Goal: Book appointment/travel/reservation

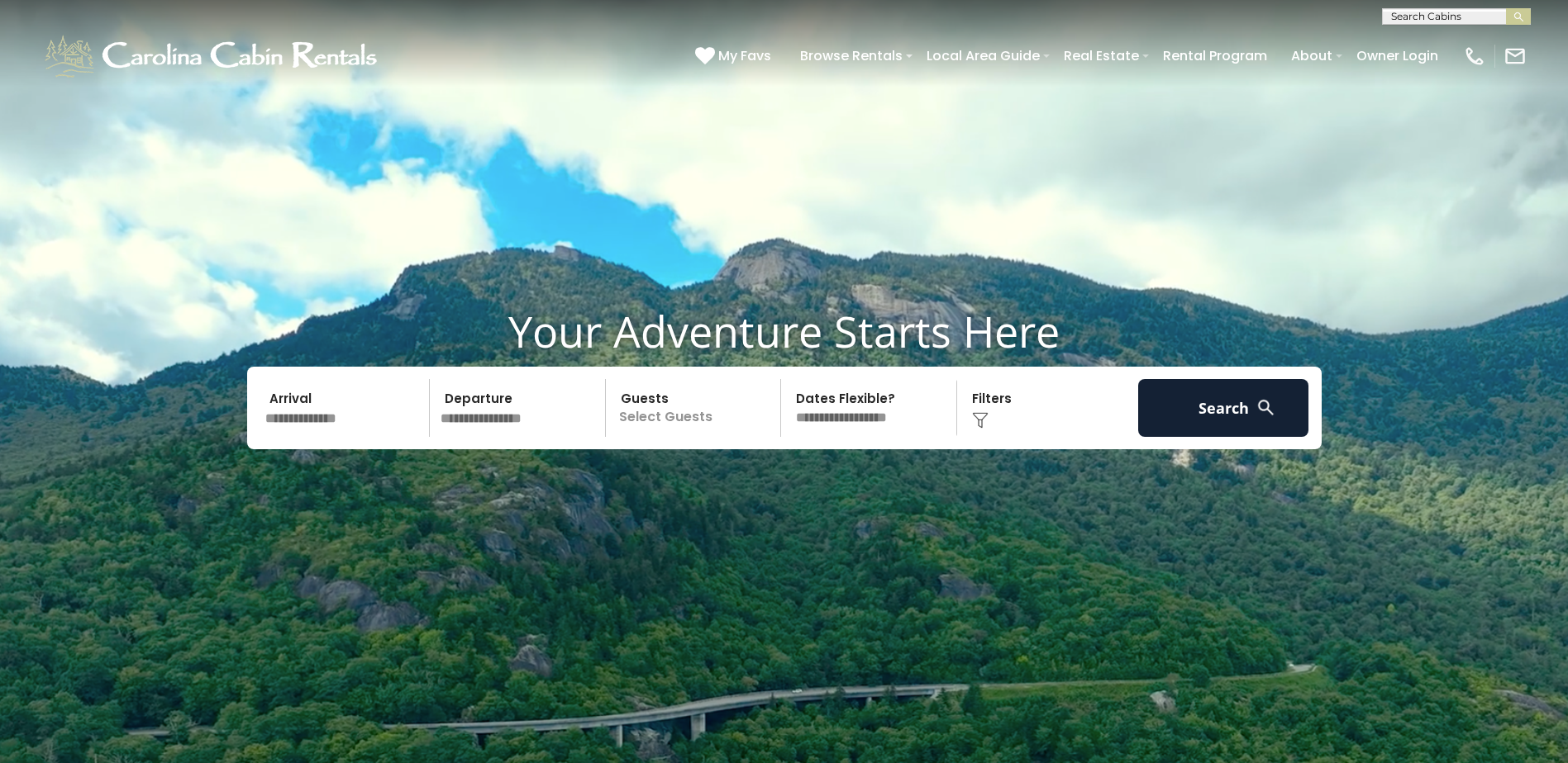
click at [348, 427] on input "text" at bounding box center [345, 408] width 171 height 58
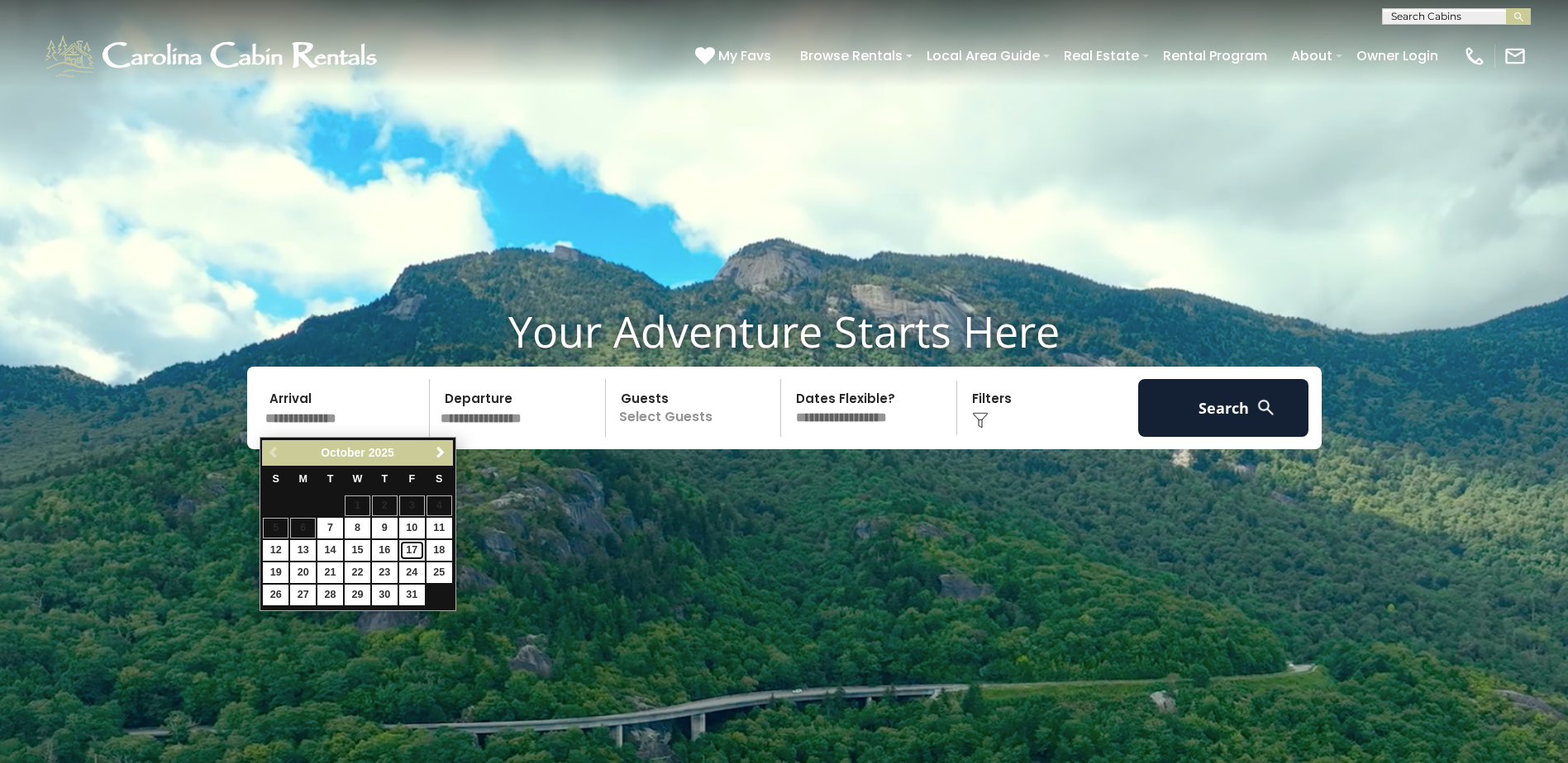
click at [413, 553] on link "17" at bounding box center [412, 550] width 26 height 21
type input "********"
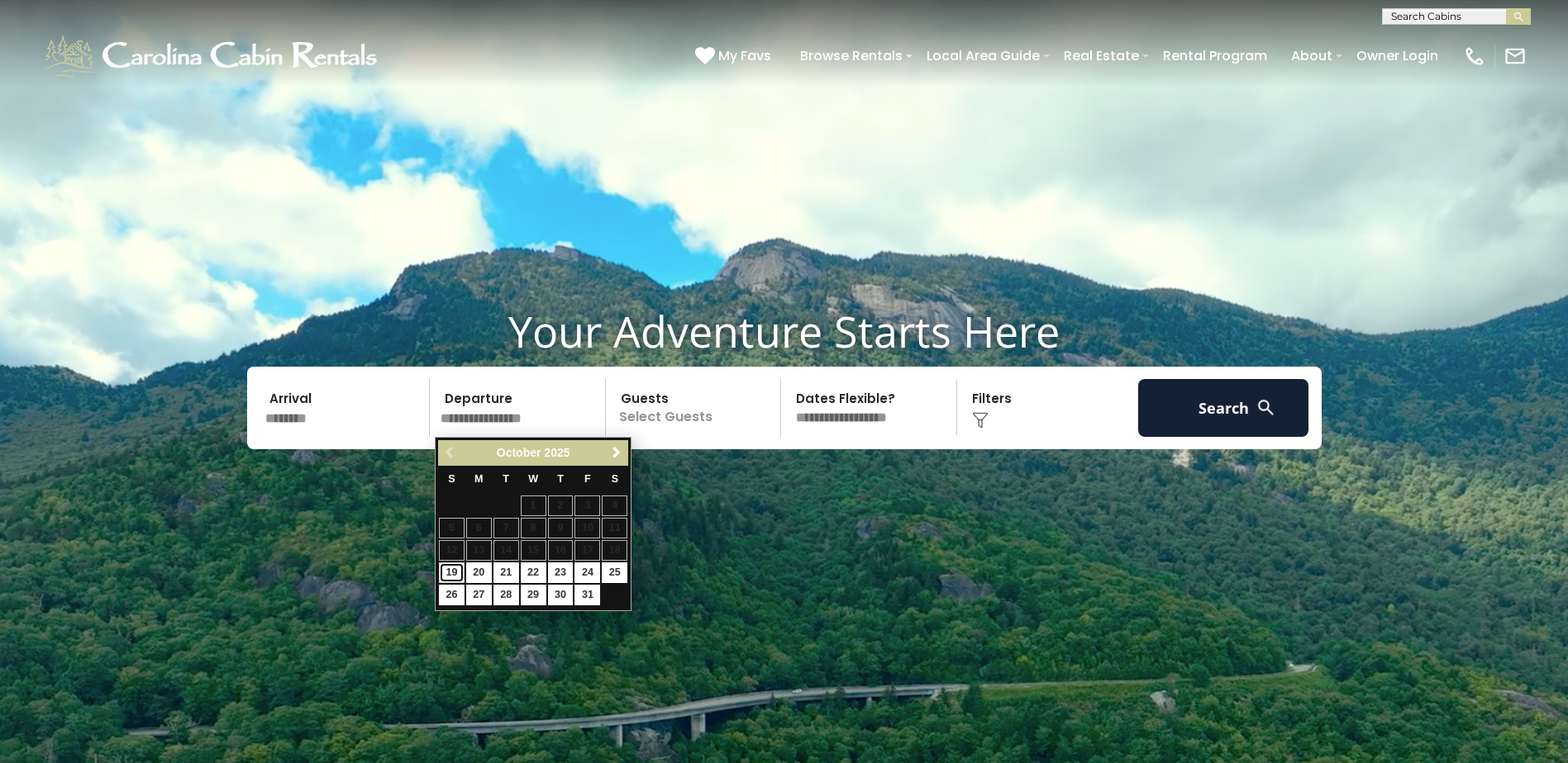
click at [452, 572] on link "19" at bounding box center [451, 572] width 26 height 21
type input "********"
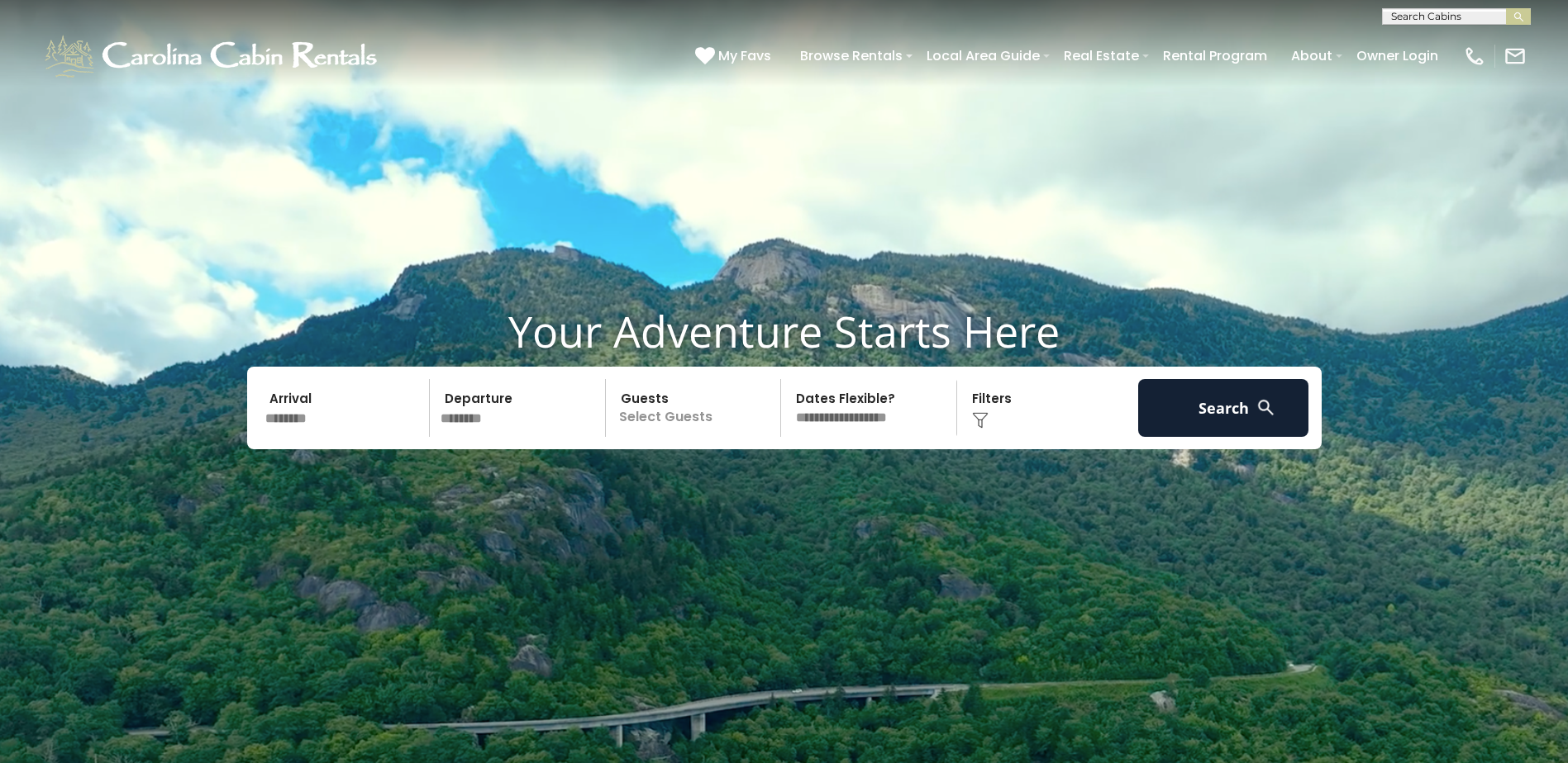
click at [667, 415] on p "Select Guests" at bounding box center [695, 408] width 170 height 58
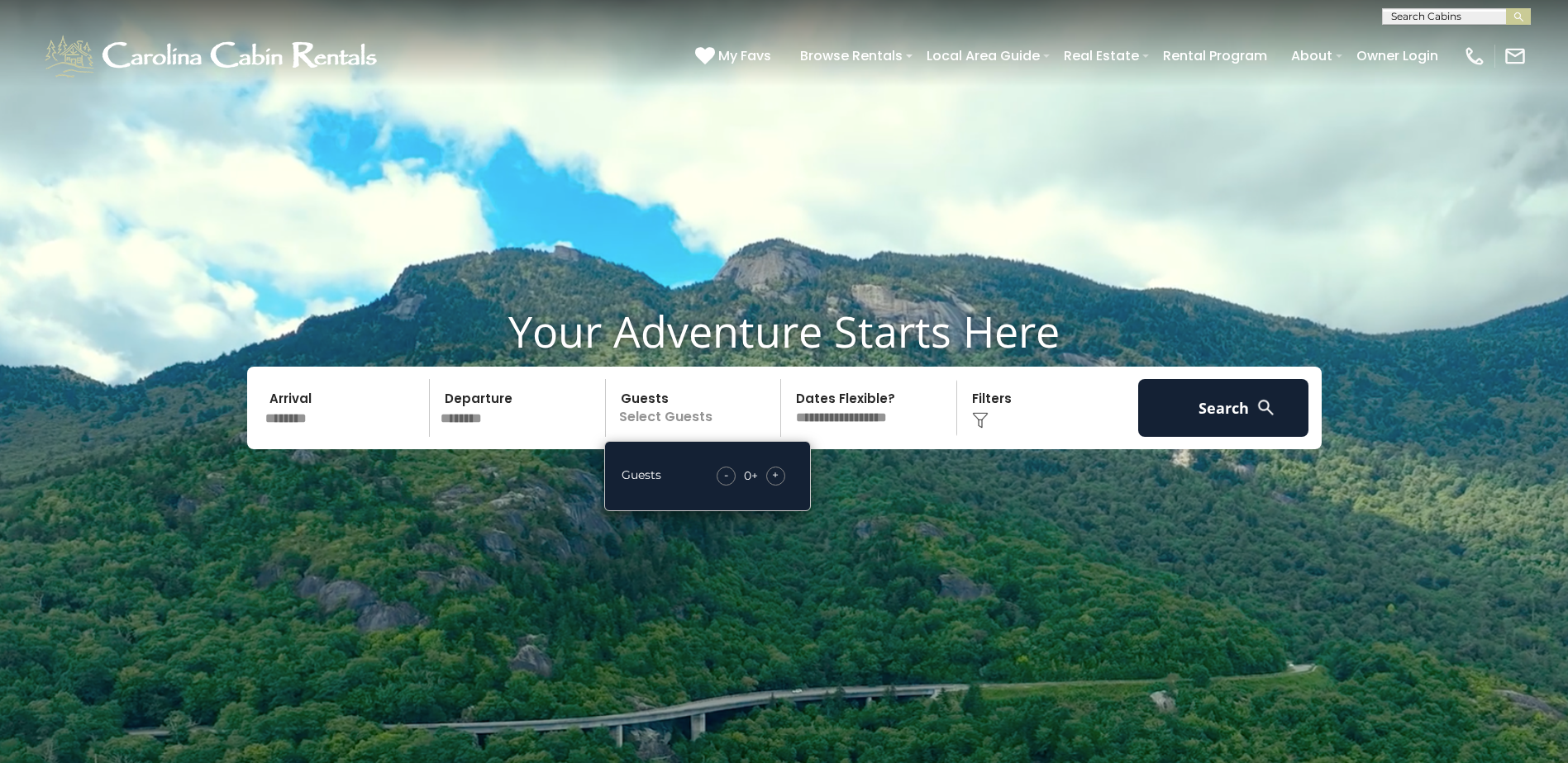
click at [779, 475] on div "+" at bounding box center [775, 476] width 19 height 19
click at [779, 475] on span "+" at bounding box center [774, 475] width 6 height 16
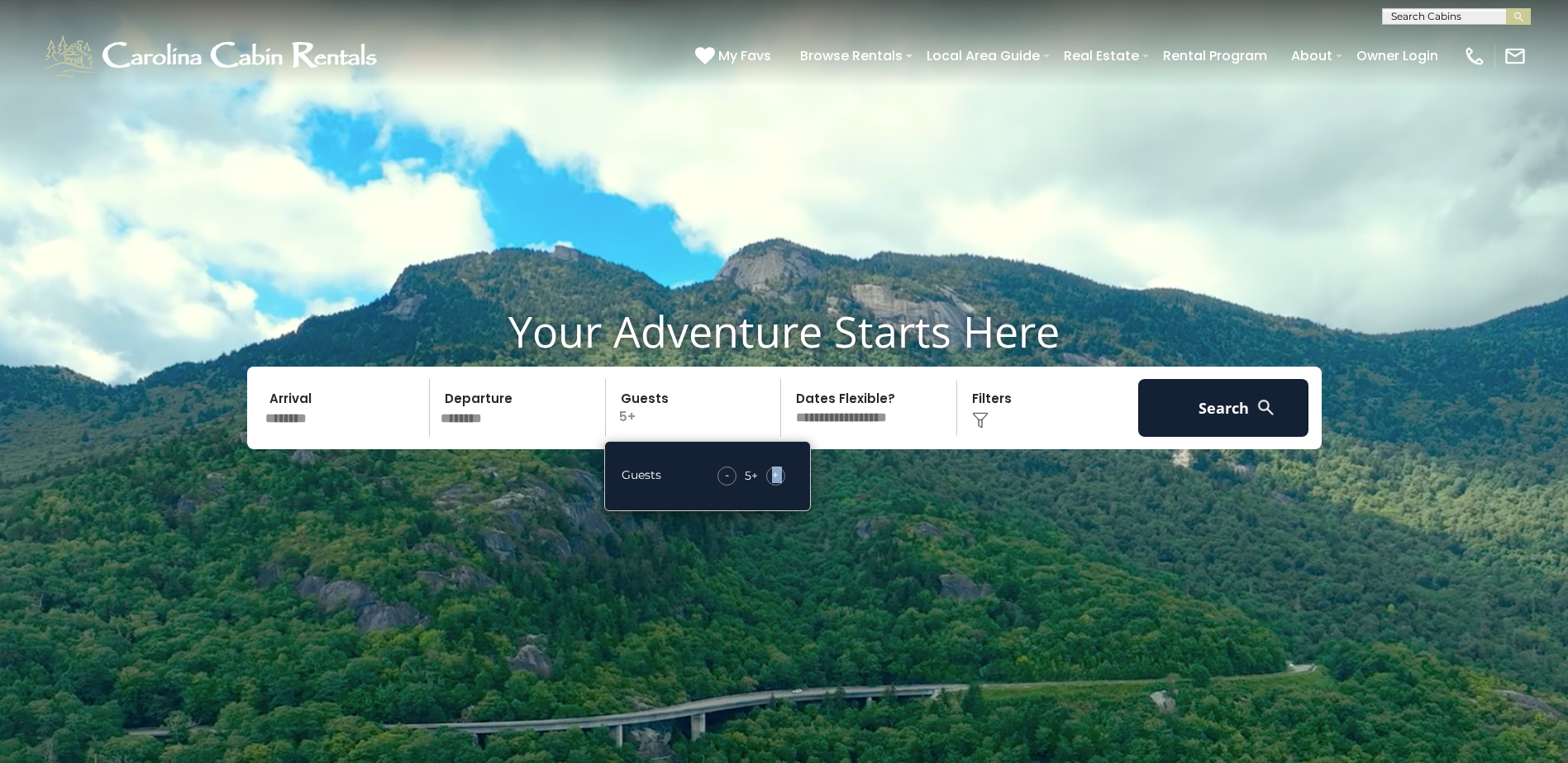
click at [779, 475] on span "+" at bounding box center [774, 475] width 6 height 16
click at [1160, 415] on button "Search" at bounding box center [1223, 408] width 171 height 58
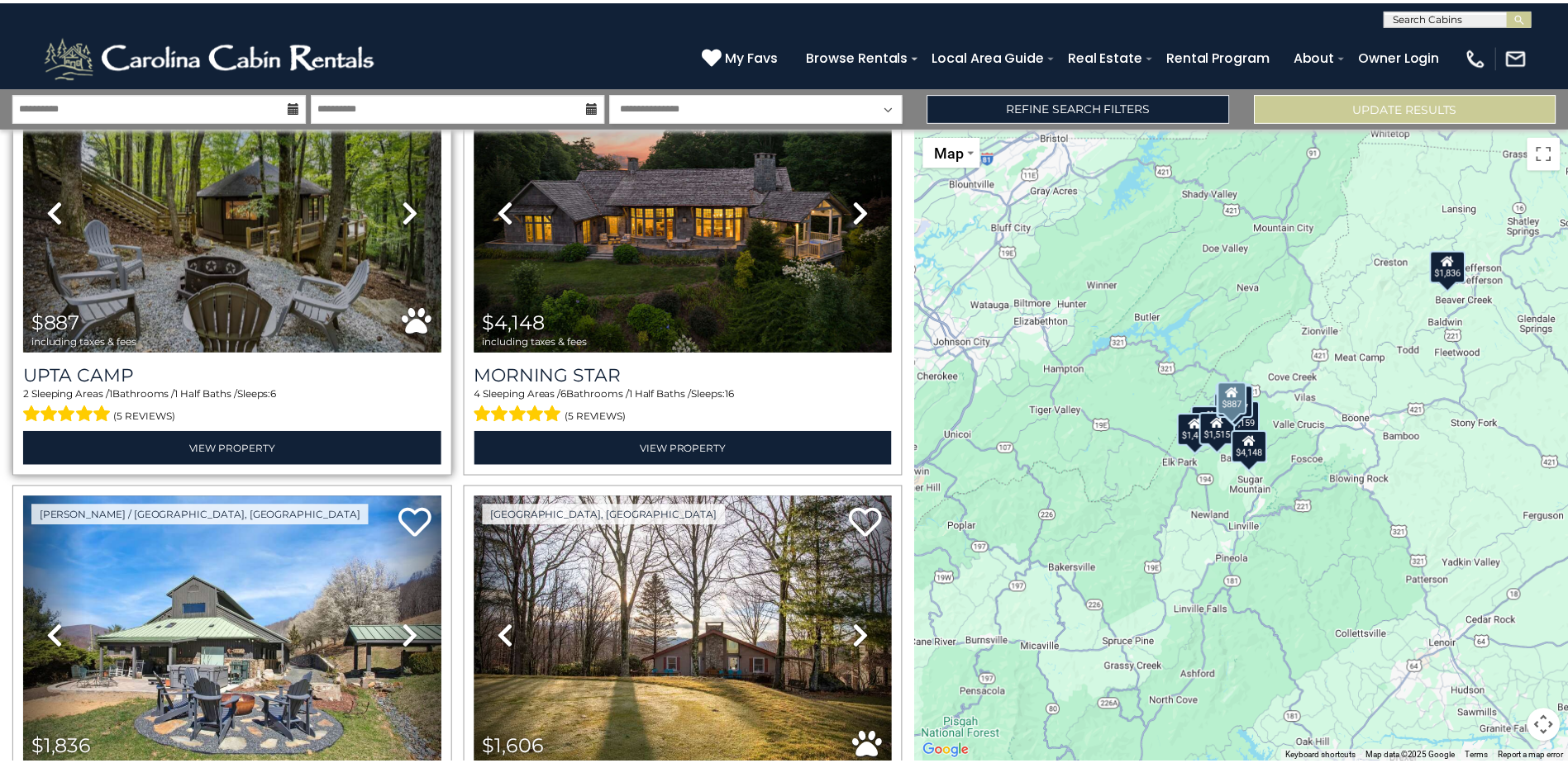
scroll to position [330, 0]
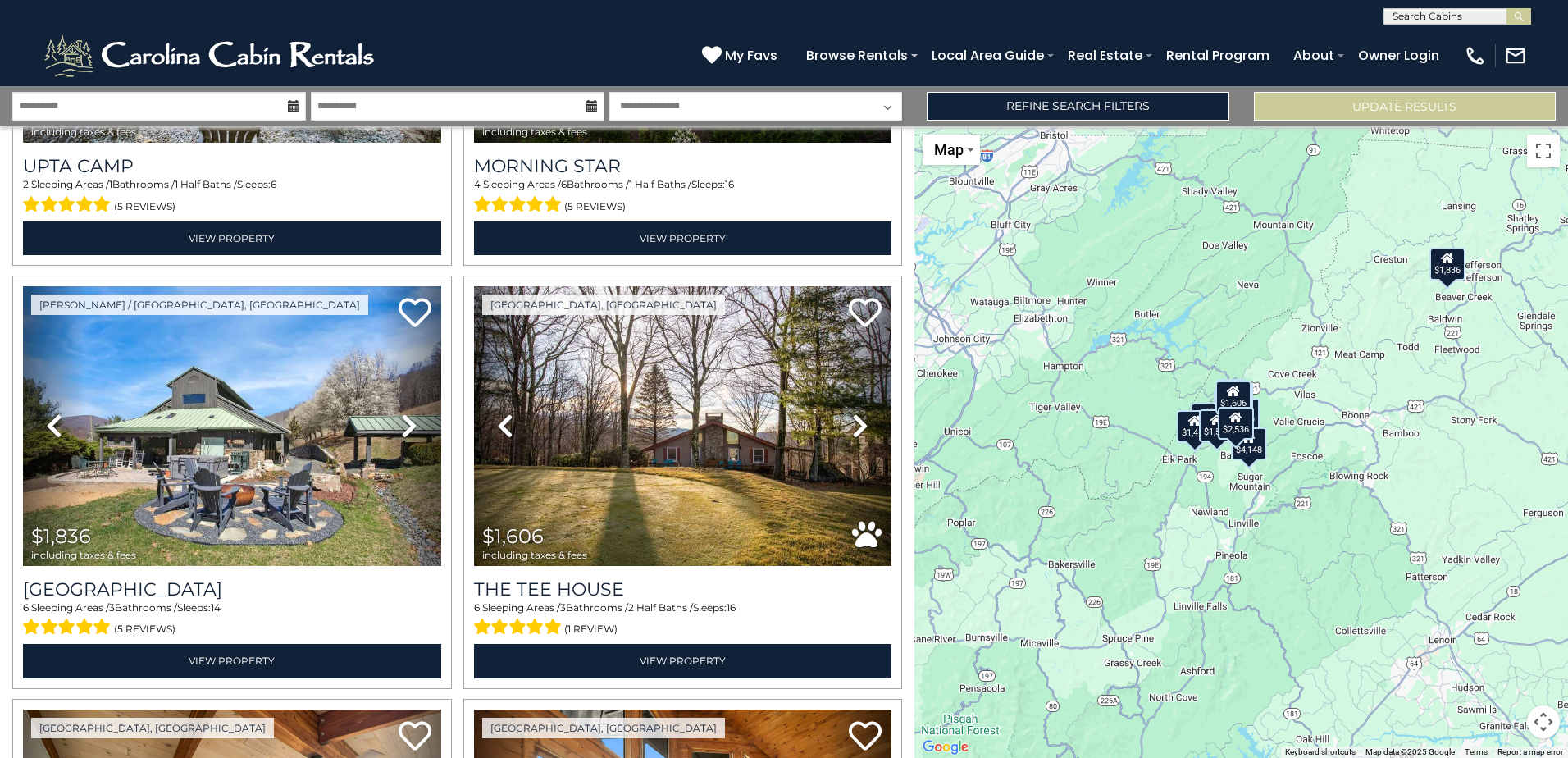
click at [1321, 446] on div "$887 $4,148 $1,836 $1,606 $1,411 $2,536 $1,429 $1,771 $1,961 $1,412 $1,159 $1,5…" at bounding box center [1242, 442] width 654 height 632
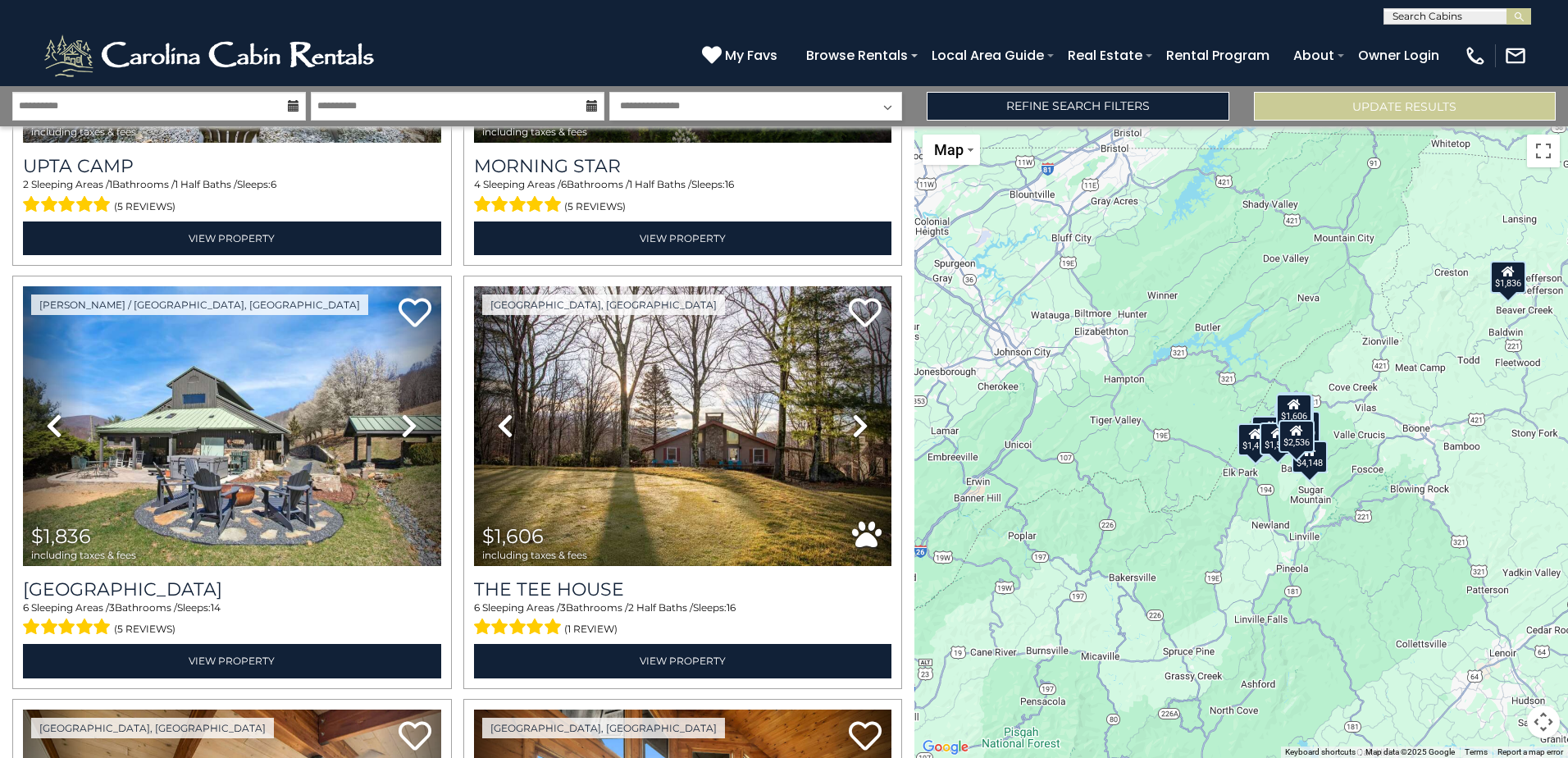
drag, startPoint x: 1321, startPoint y: 446, endPoint x: 1378, endPoint y: 459, distance: 58.5
click at [1378, 459] on div "$887 $4,148 $1,836 $1,606 $1,411 $2,536 $1,429 $1,771 $1,961 $1,412 $1,159 $1,5…" at bounding box center [1242, 442] width 654 height 632
click at [1555, 720] on button "Map camera controls" at bounding box center [1543, 722] width 33 height 33
click at [1506, 640] on button "Zoom in" at bounding box center [1502, 640] width 33 height 33
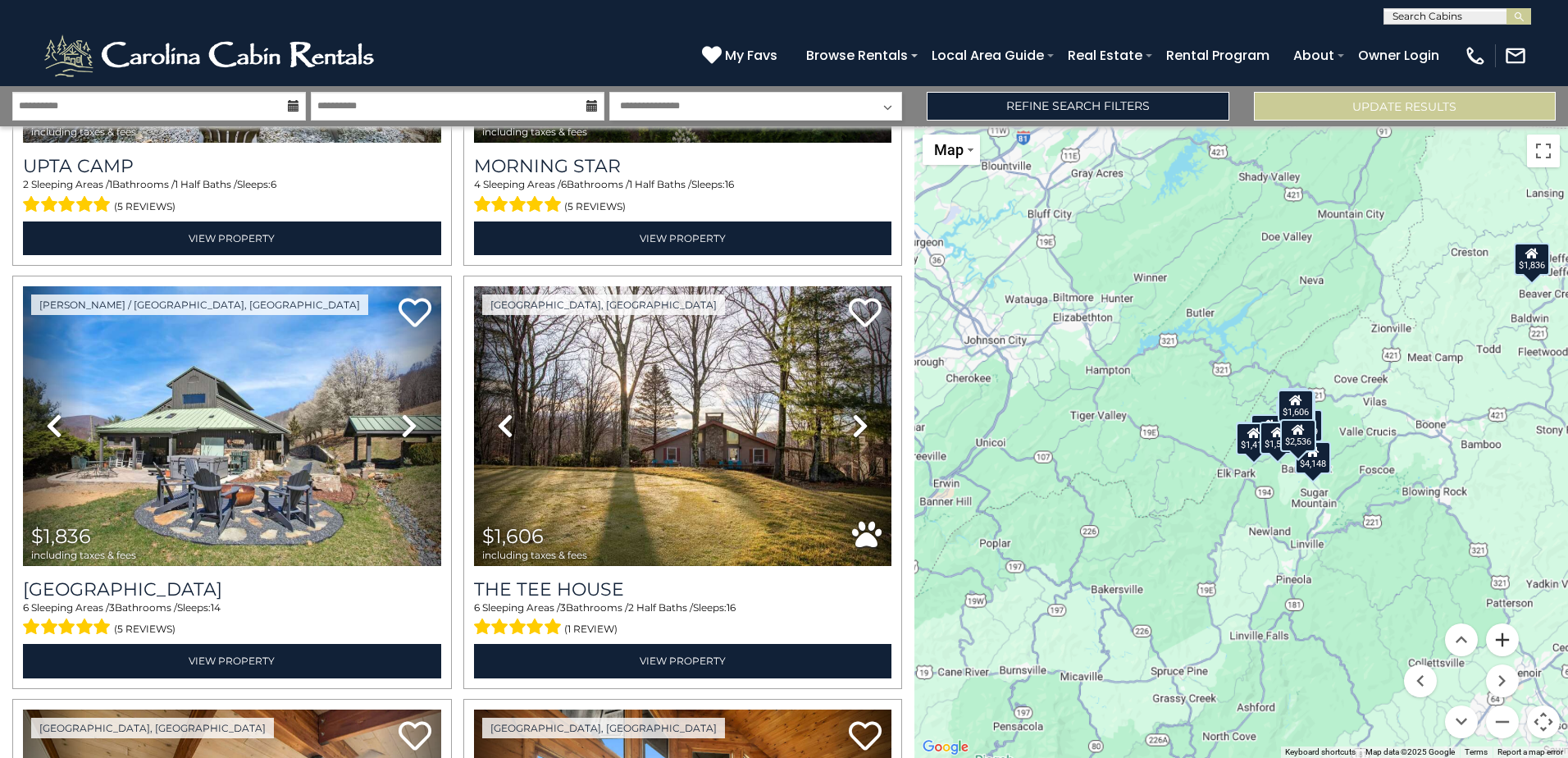
click at [1506, 640] on button "Zoom in" at bounding box center [1502, 640] width 33 height 33
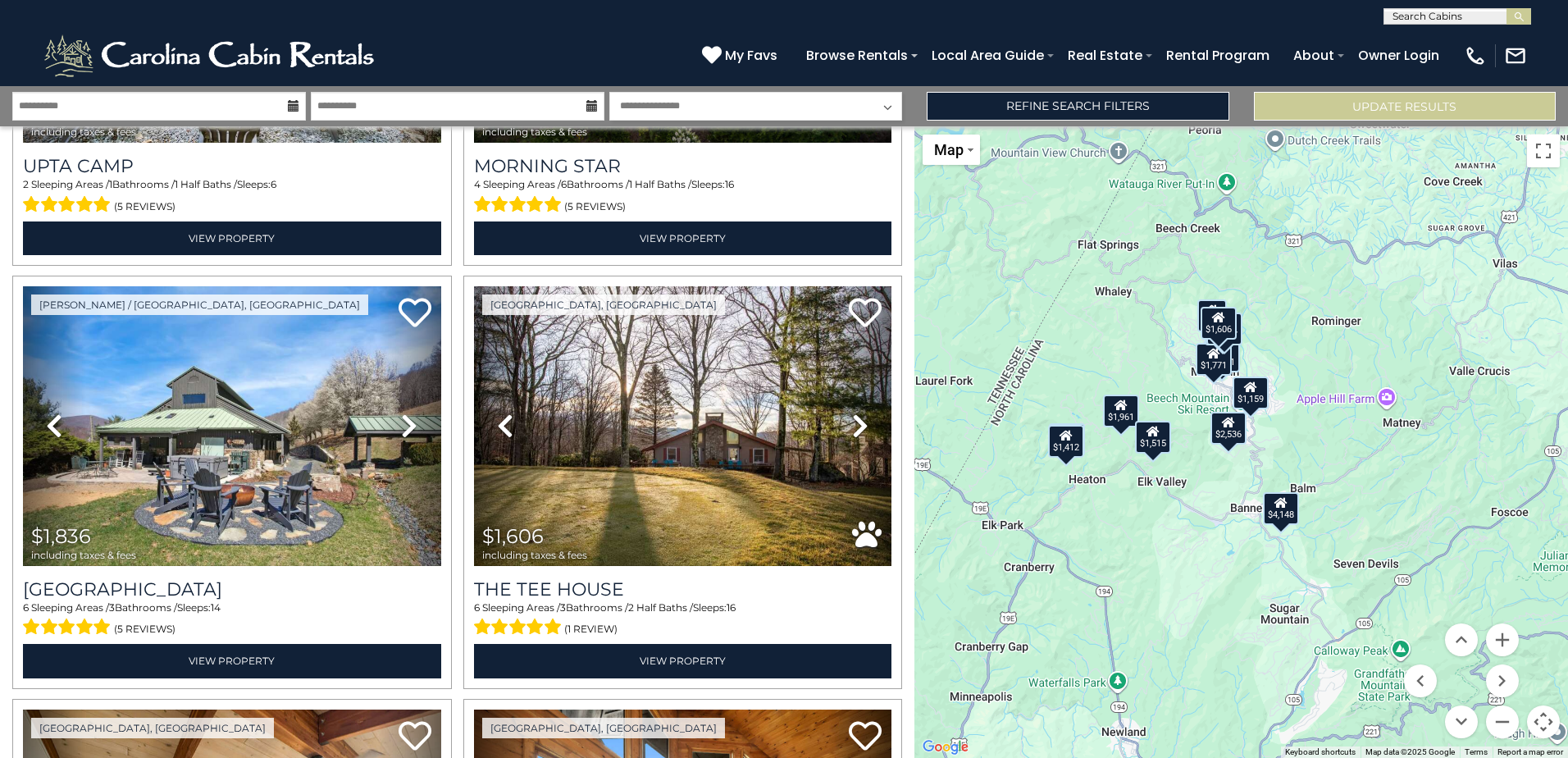
drag, startPoint x: 1392, startPoint y: 531, endPoint x: 1171, endPoint y: 497, distance: 223.6
click at [1171, 497] on div "$887 $4,148 $1,836 $1,606 $1,411 $2,536 $1,429 $1,771 $1,961 $1,412 $1,159 $1,5…" at bounding box center [1242, 442] width 654 height 632
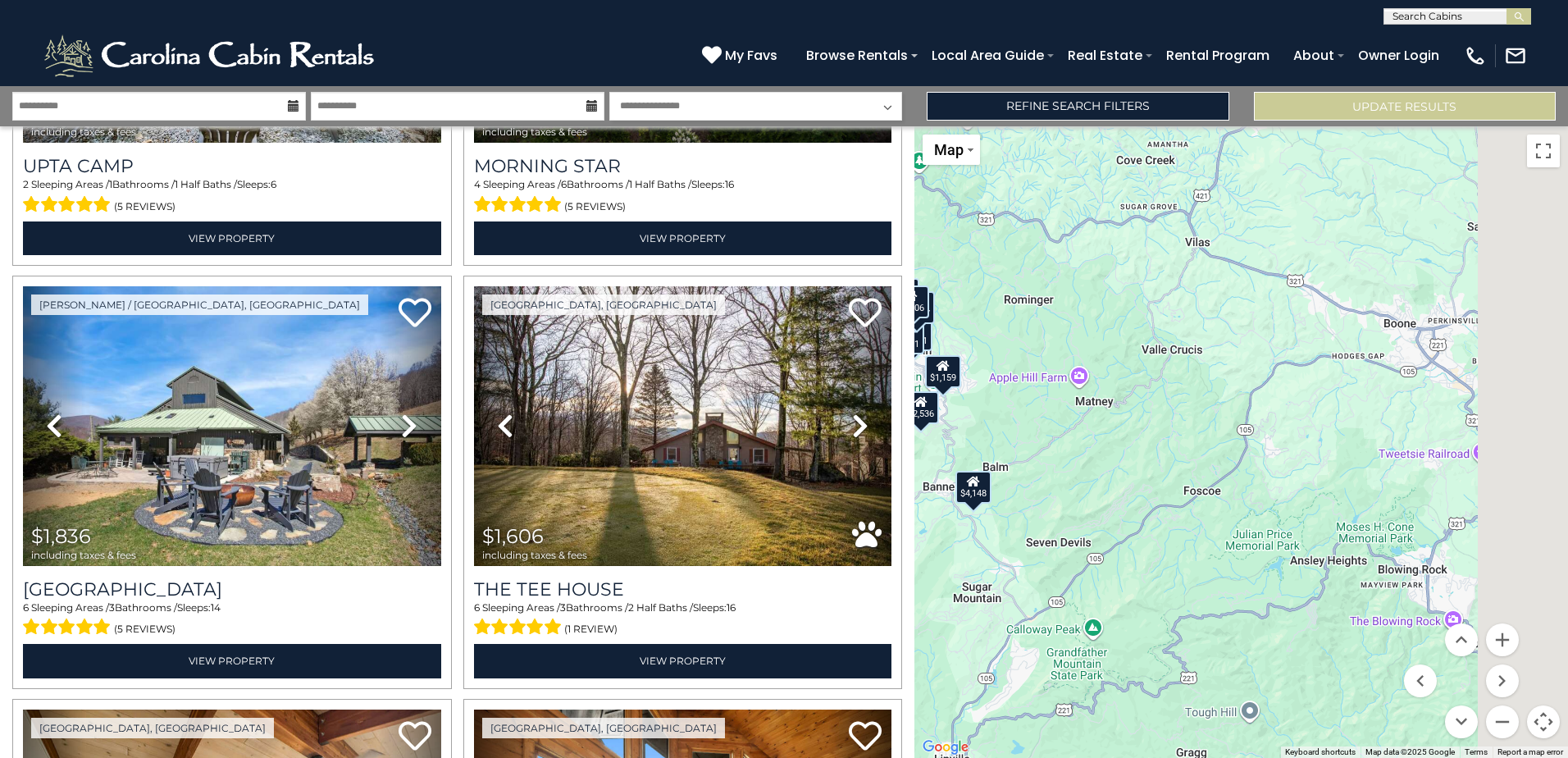
drag, startPoint x: 1379, startPoint y: 534, endPoint x: 997, endPoint y: 510, distance: 382.8
click at [997, 510] on div "$887 $4,148 $1,836 $1,606 $1,411 $2,536 $1,429 $1,771 $1,961 $1,412 $1,159 $1,5…" at bounding box center [1242, 442] width 654 height 632
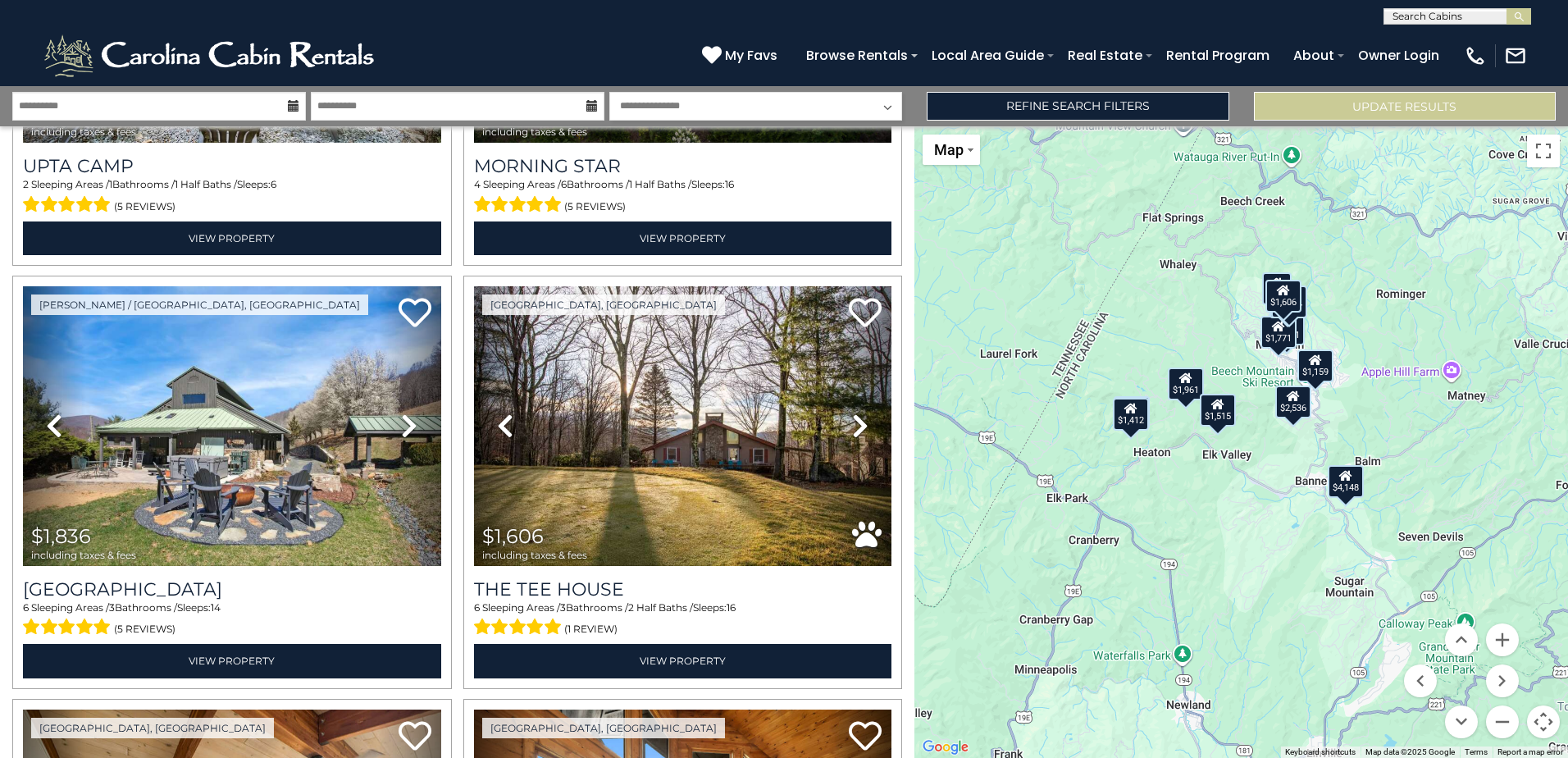
drag, startPoint x: 997, startPoint y: 510, endPoint x: 1423, endPoint y: 507, distance: 426.0
click at [1423, 507] on div "$887 $4,148 $1,836 $1,606 $1,411 $2,536 $1,429 $1,771 $1,961 $1,412 $1,159 $1,5…" at bounding box center [1242, 442] width 654 height 632
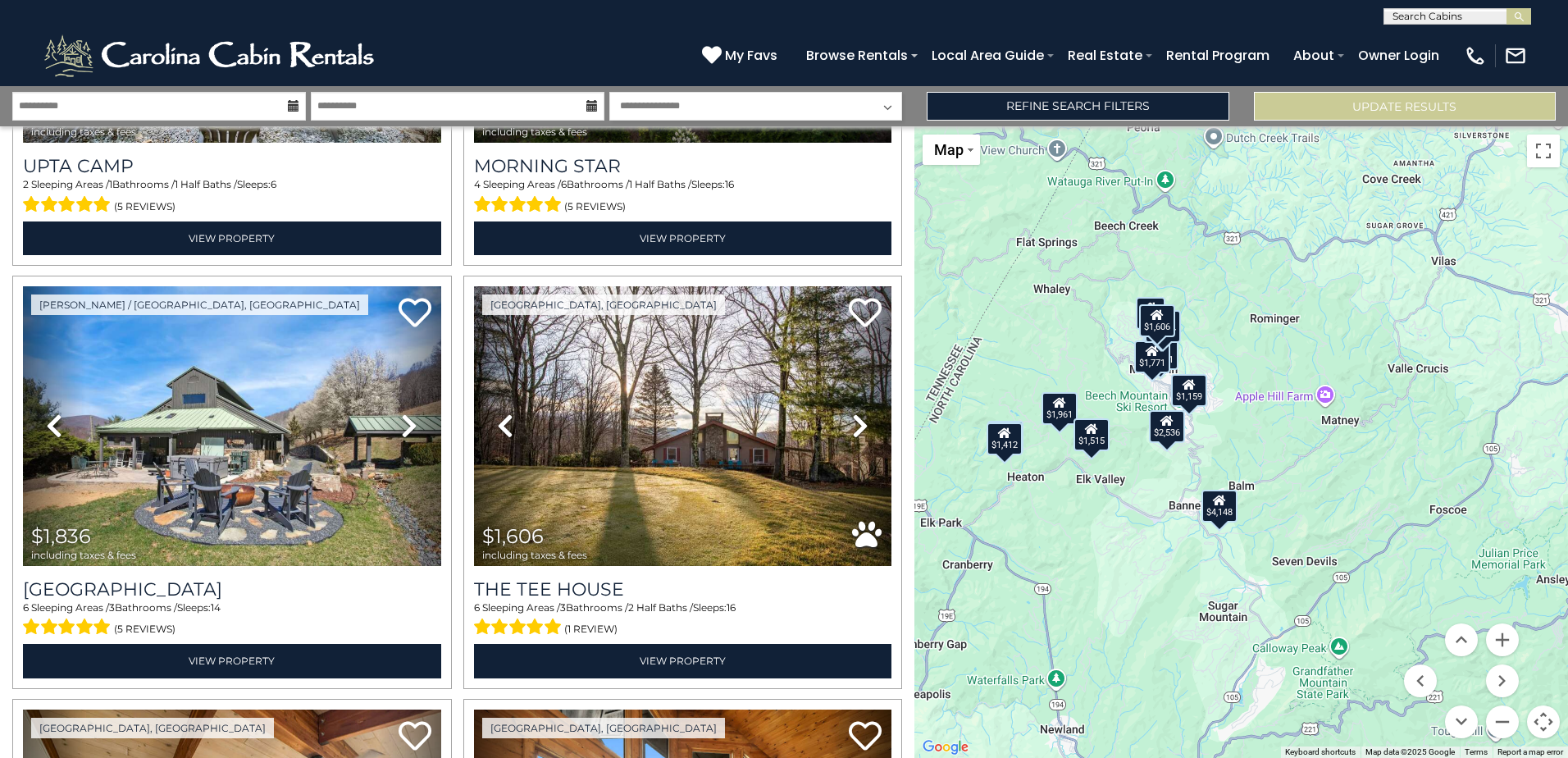
drag, startPoint x: 1403, startPoint y: 508, endPoint x: 1275, endPoint y: 535, distance: 130.8
click at [1275, 535] on div "$887 $4,148 $1,836 $1,606 $1,411 $2,536 $1,429 $1,771 $1,961 $1,412 $1,159 $1,5…" at bounding box center [1242, 442] width 654 height 632
click at [1512, 719] on button "Zoom out" at bounding box center [1502, 722] width 33 height 33
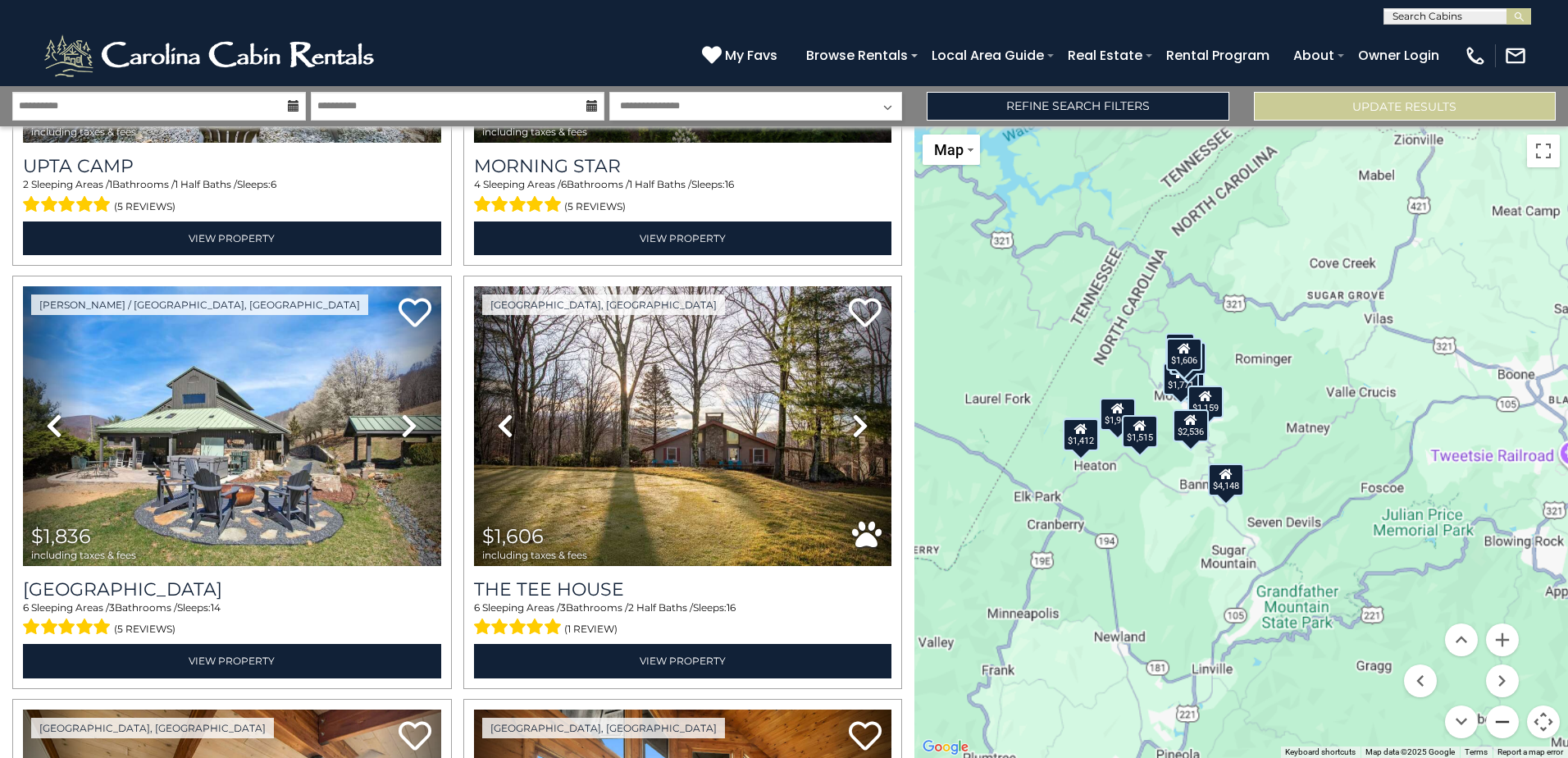
click at [1512, 719] on button "Zoom out" at bounding box center [1502, 722] width 33 height 33
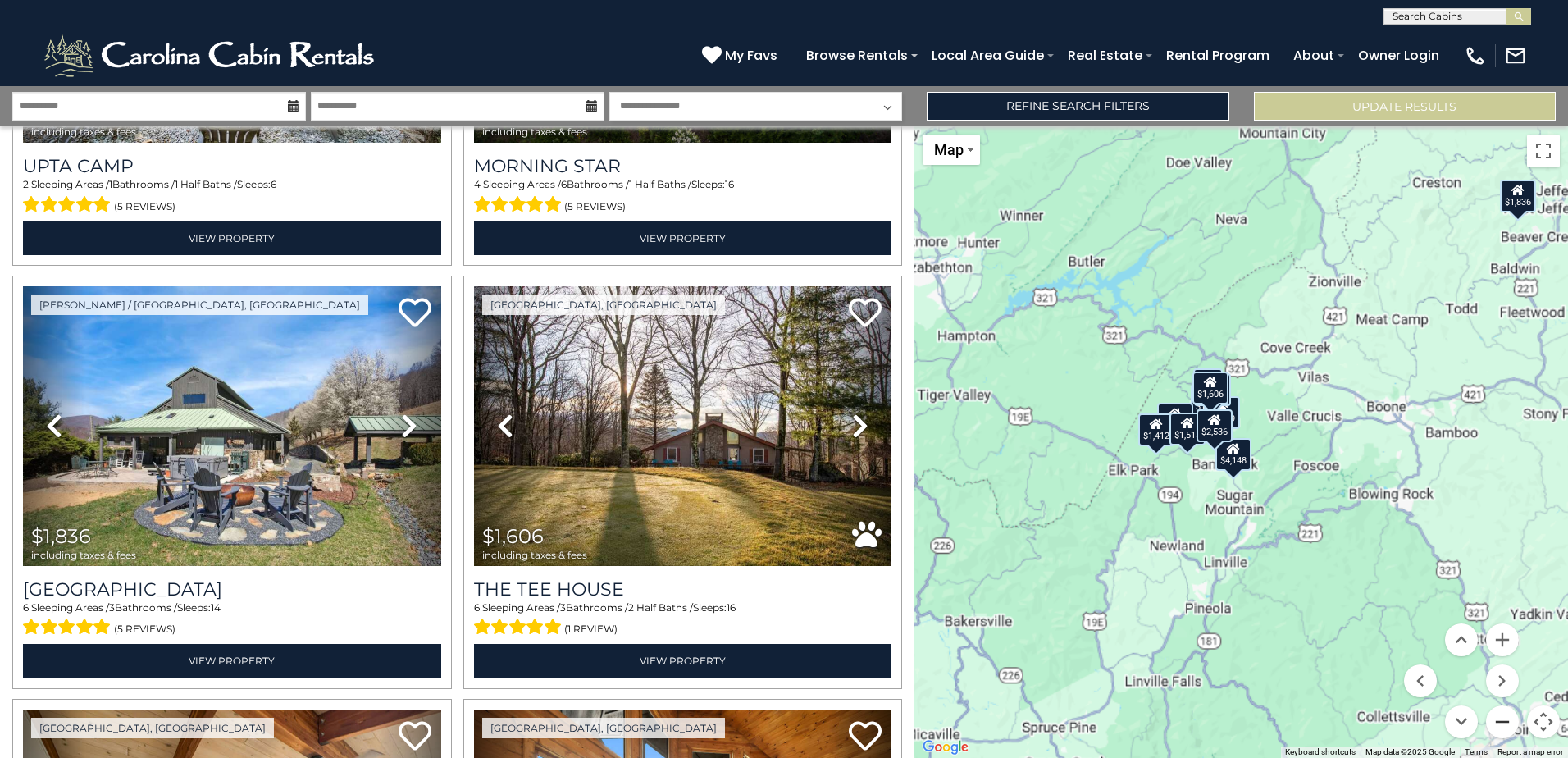
click at [1512, 719] on button "Zoom out" at bounding box center [1502, 722] width 33 height 33
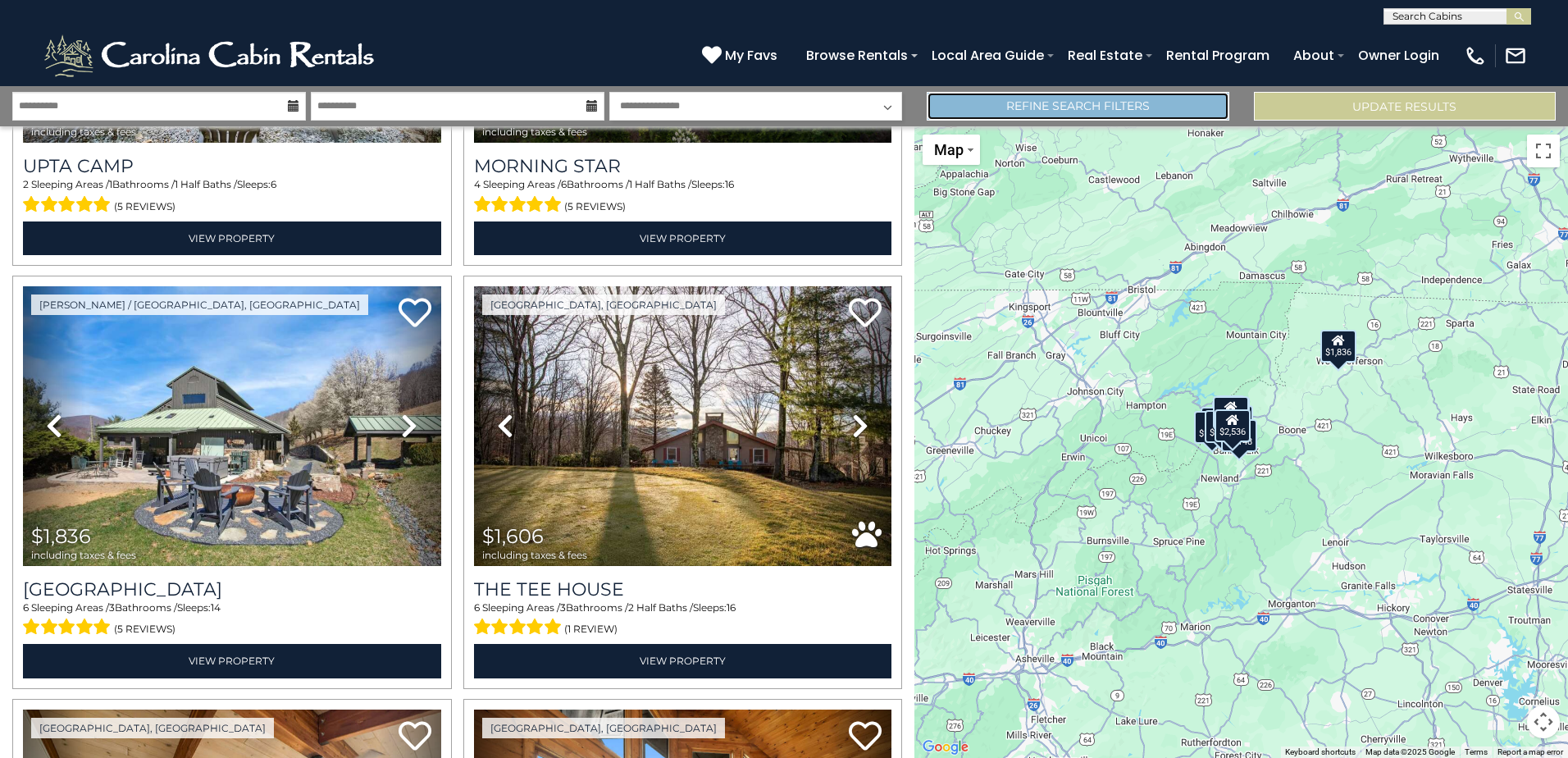
click at [1092, 110] on link "Refine Search Filters" at bounding box center [1078, 106] width 302 height 28
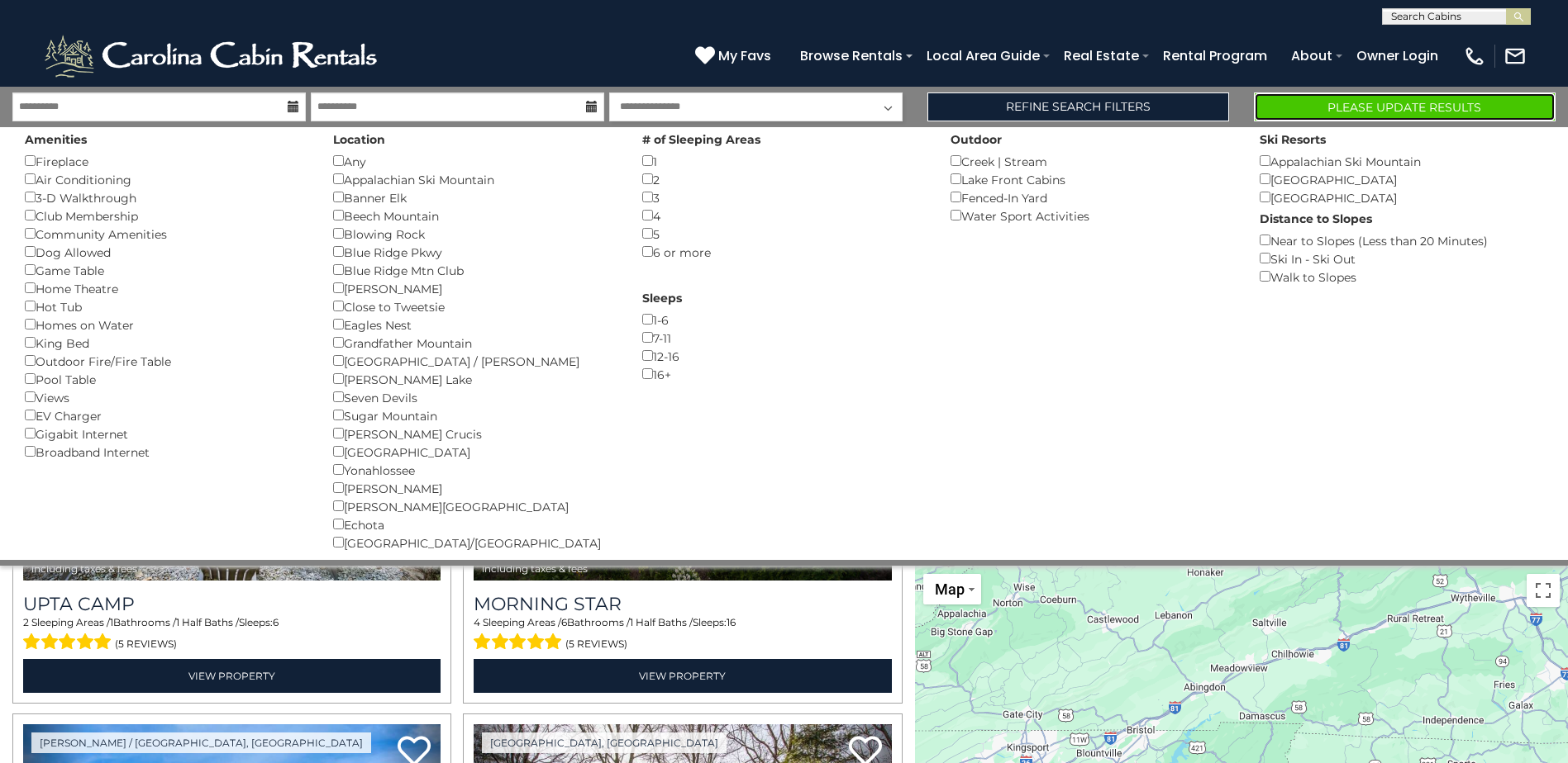
click at [1381, 102] on button "Please Update Results" at bounding box center [1404, 106] width 302 height 29
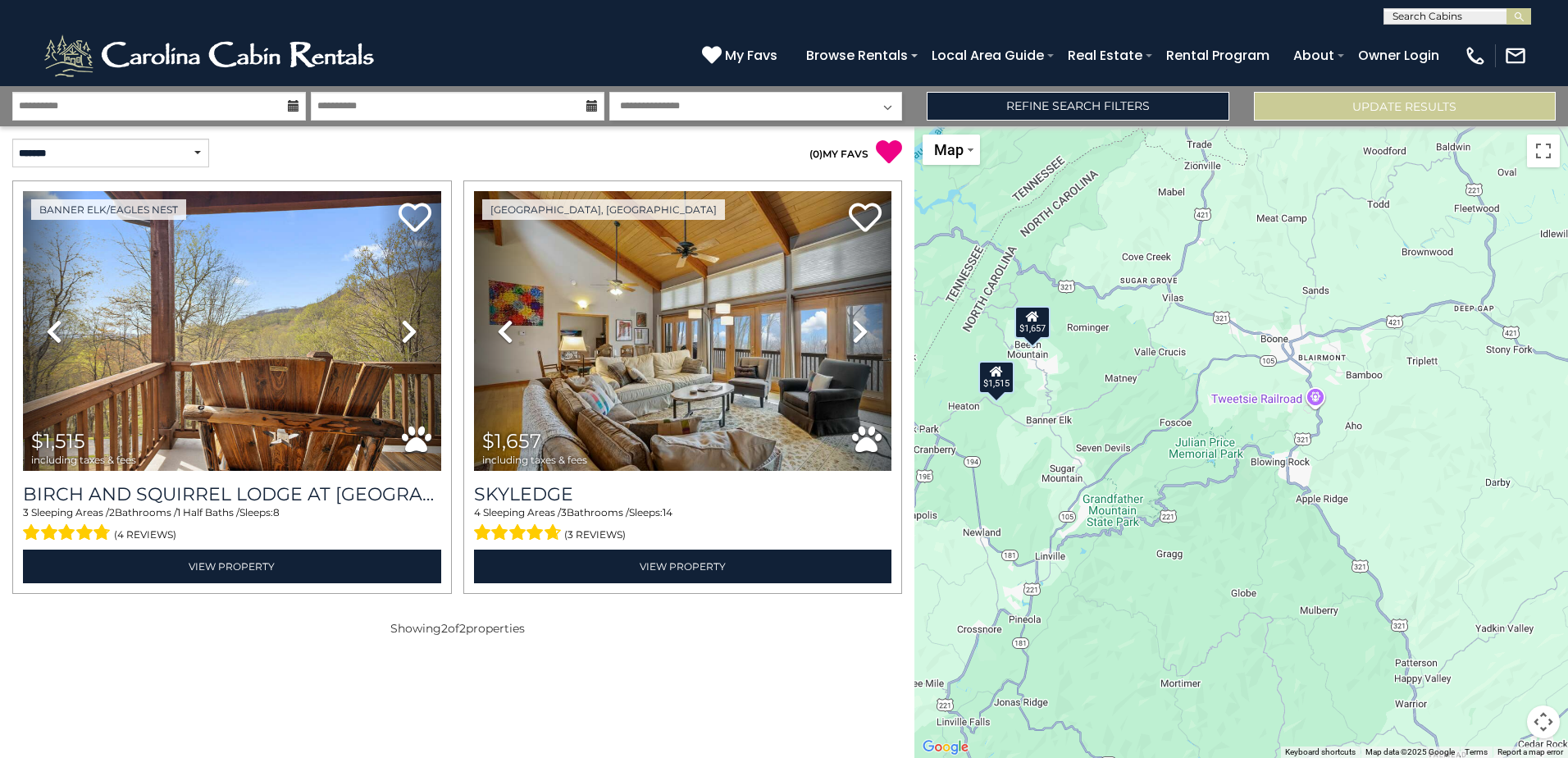
drag, startPoint x: 1341, startPoint y: 410, endPoint x: 1056, endPoint y: 370, distance: 287.8
click at [1056, 370] on div "$1,515 $1,657" at bounding box center [1242, 442] width 654 height 632
